Goal: Transaction & Acquisition: Subscribe to service/newsletter

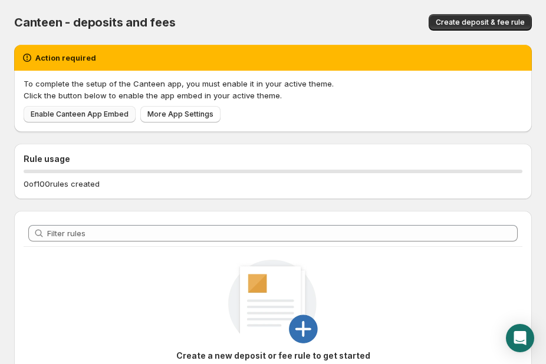
click at [90, 118] on span "Enable Canteen App Embed" at bounding box center [80, 114] width 98 height 9
click at [163, 114] on span "More App Settings" at bounding box center [180, 114] width 66 height 9
click at [312, 78] on p "To complete the setup of the Canteen app, you must enable it in your active the…" at bounding box center [273, 84] width 498 height 12
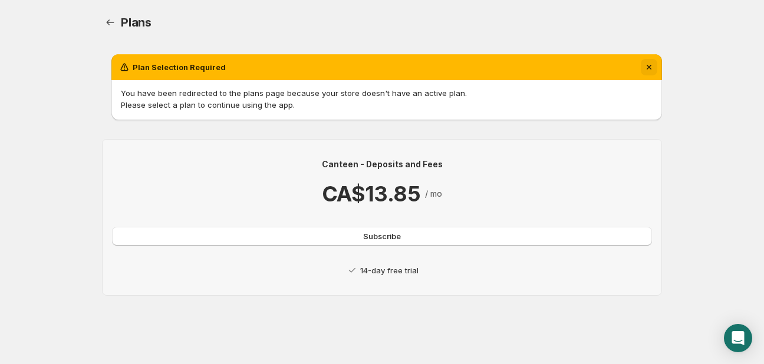
click at [643, 60] on button "Dismiss notification" at bounding box center [648, 67] width 16 height 16
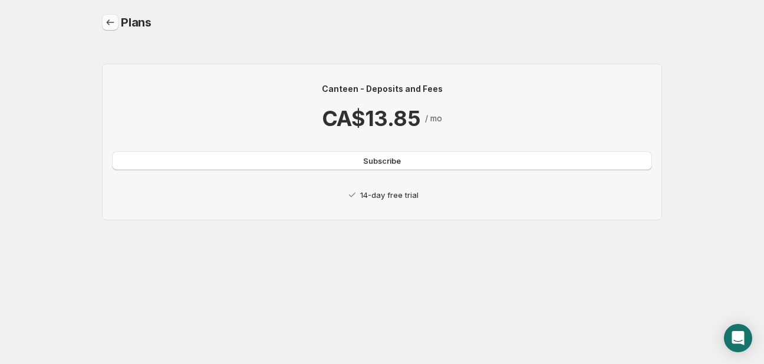
click at [105, 19] on icon "Home" at bounding box center [110, 22] width 12 height 12
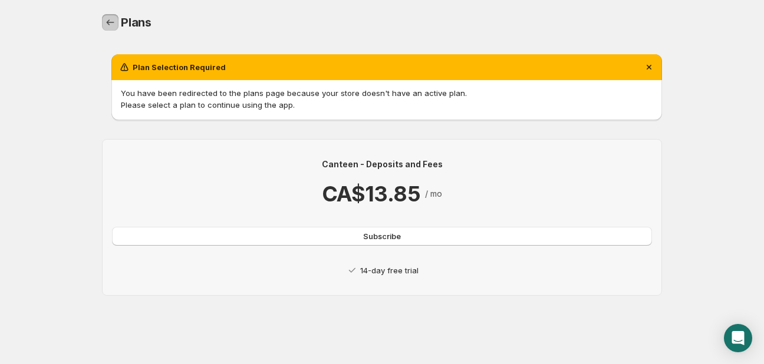
click at [105, 17] on icon "Home" at bounding box center [110, 22] width 12 height 12
click at [75, 81] on body "Home Help Plans. This page is ready Plans Plan Selection Required You have been…" at bounding box center [382, 182] width 764 height 364
click at [109, 19] on icon "Home" at bounding box center [110, 22] width 12 height 12
click at [30, 1] on body "Home Help Plans. This page is ready Plans Plan Selection Required You have been…" at bounding box center [382, 182] width 764 height 364
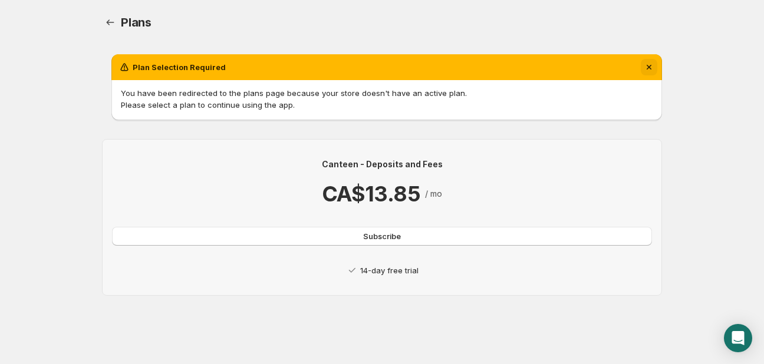
click at [647, 64] on icon "Dismiss notification" at bounding box center [649, 67] width 12 height 12
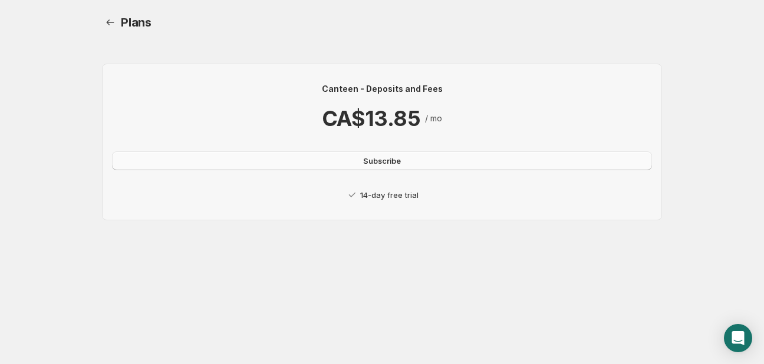
click at [386, 162] on span "Subscribe" at bounding box center [382, 161] width 38 height 12
click at [372, 164] on span "Subscribe" at bounding box center [382, 161] width 38 height 12
click at [108, 21] on icon "Home" at bounding box center [110, 22] width 12 height 12
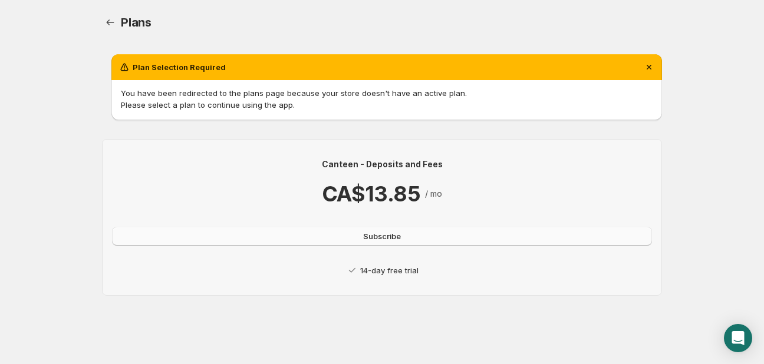
click at [370, 237] on span "Subscribe" at bounding box center [382, 236] width 38 height 12
click at [285, 172] on div "Canteen - Deposits and Fees CA$13.85 / mo" at bounding box center [382, 182] width 540 height 49
click at [307, 234] on button "Subscribe" at bounding box center [382, 236] width 540 height 19
click at [652, 62] on icon "Dismiss notification" at bounding box center [649, 67] width 12 height 12
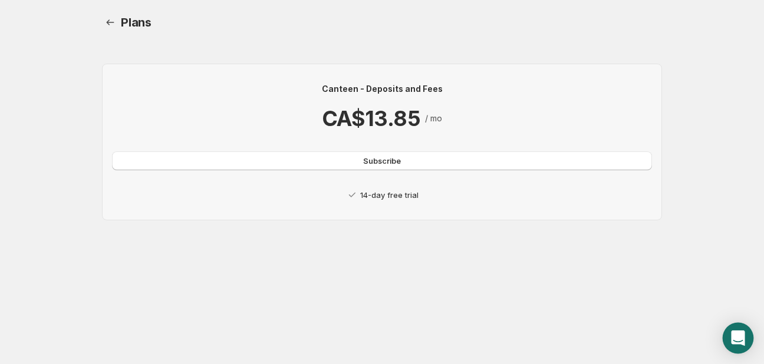
click at [739, 338] on icon "Open Intercom Messenger" at bounding box center [738, 338] width 14 height 15
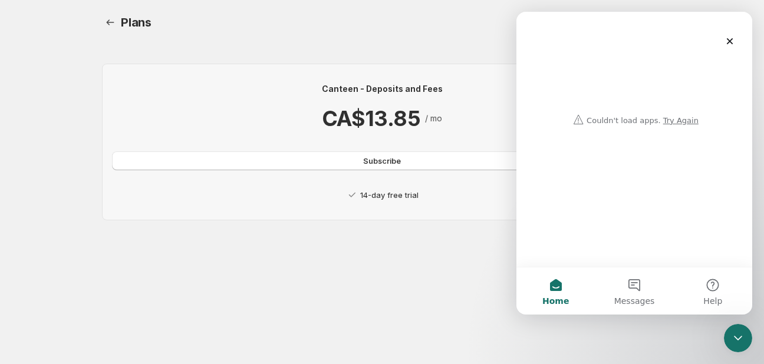
click at [739, 338] on icon "Close Intercom Messenger" at bounding box center [737, 338] width 8 height 5
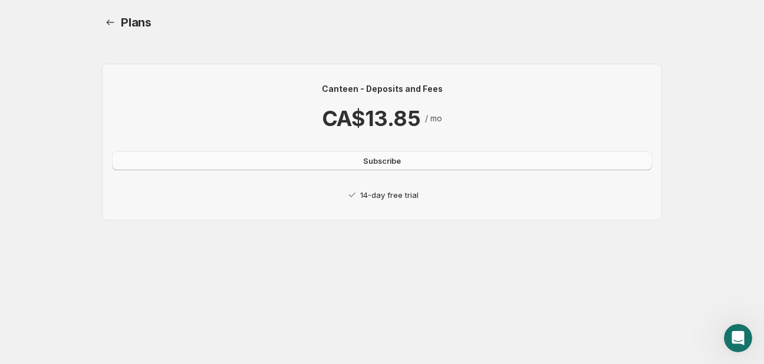
click at [412, 161] on button "Subscribe" at bounding box center [382, 160] width 540 height 19
click at [108, 28] on icon "Home" at bounding box center [110, 22] width 12 height 12
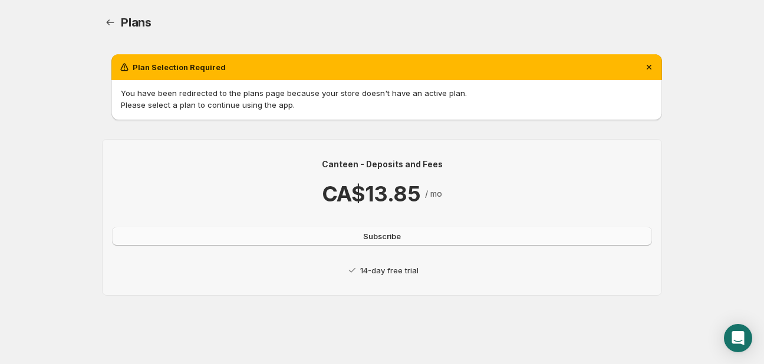
click at [270, 227] on button "Subscribe" at bounding box center [382, 236] width 540 height 19
click at [655, 60] on button "Dismiss notification" at bounding box center [648, 67] width 16 height 16
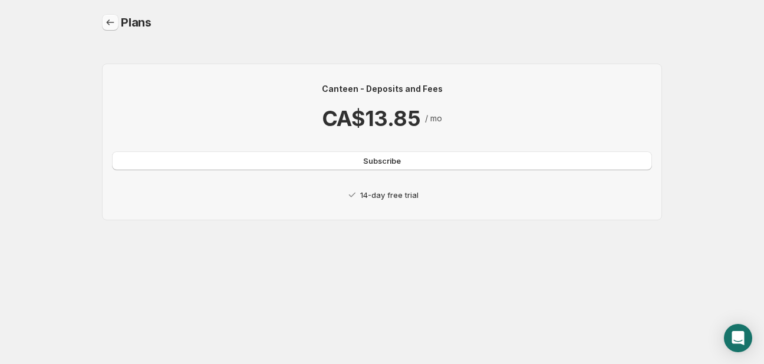
click at [110, 17] on icon "Home" at bounding box center [110, 22] width 12 height 12
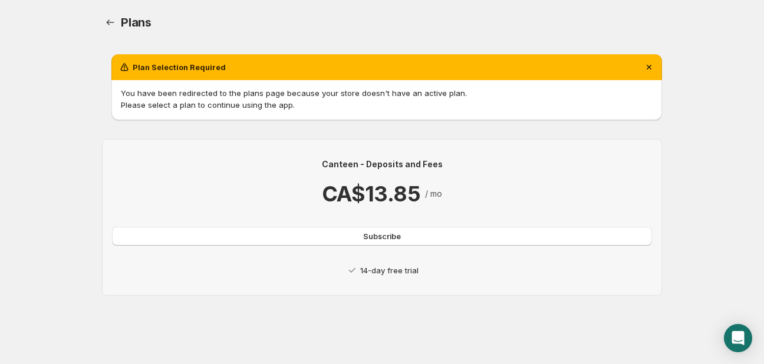
click at [88, 81] on div "Plans. This page is ready Plans Plan Selection Required You have been redirecte…" at bounding box center [382, 166] width 588 height 333
click at [265, 236] on button "Subscribe" at bounding box center [382, 236] width 540 height 19
click at [184, 151] on div "Canteen - Deposits and Fees CA$13.85 / mo Subscribe 14-day free trial" at bounding box center [382, 217] width 560 height 157
click at [101, 25] on div "Plans. This page is ready Plans Plan Selection Required You have been redirecte…" at bounding box center [382, 166] width 588 height 333
